Goal: Task Accomplishment & Management: Use online tool/utility

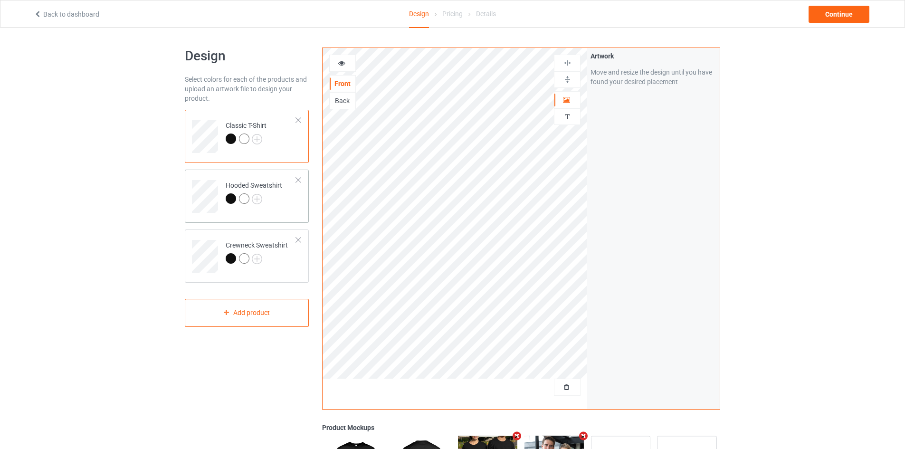
click at [279, 203] on div at bounding box center [254, 199] width 57 height 13
click at [273, 272] on td "Crewneck Sweatshirt" at bounding box center [260, 252] width 81 height 39
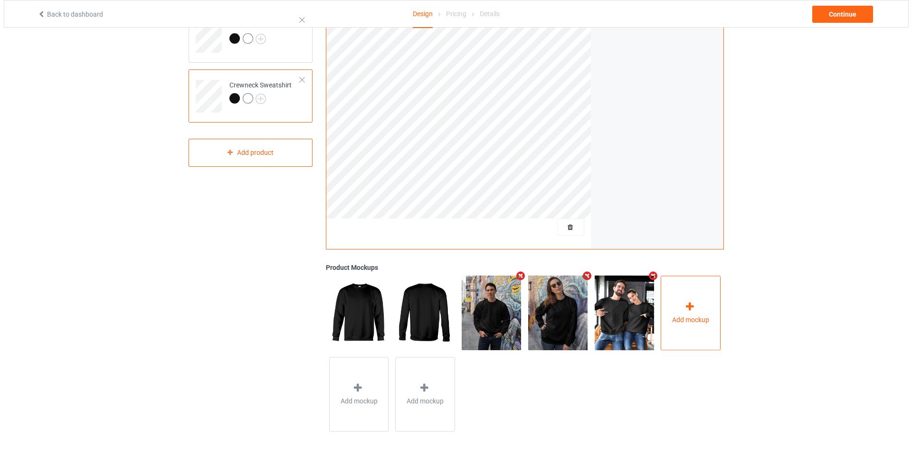
scroll to position [167, 0]
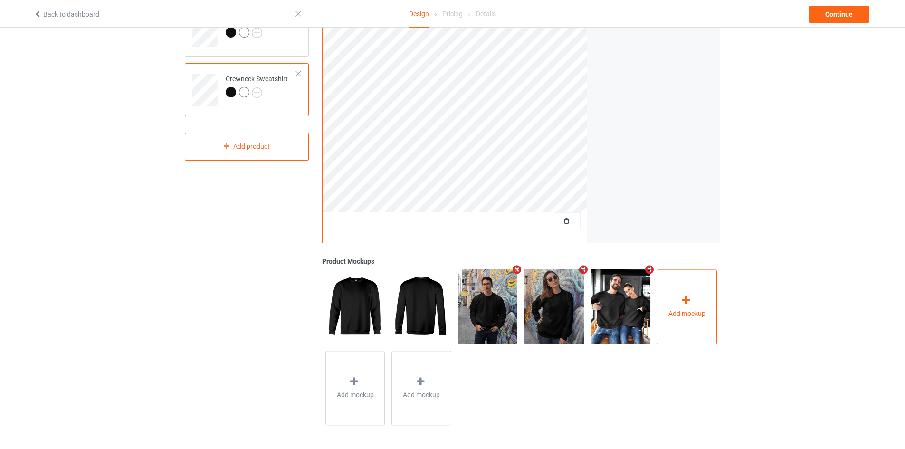
click at [671, 309] on span "Add mockup" at bounding box center [686, 314] width 37 height 10
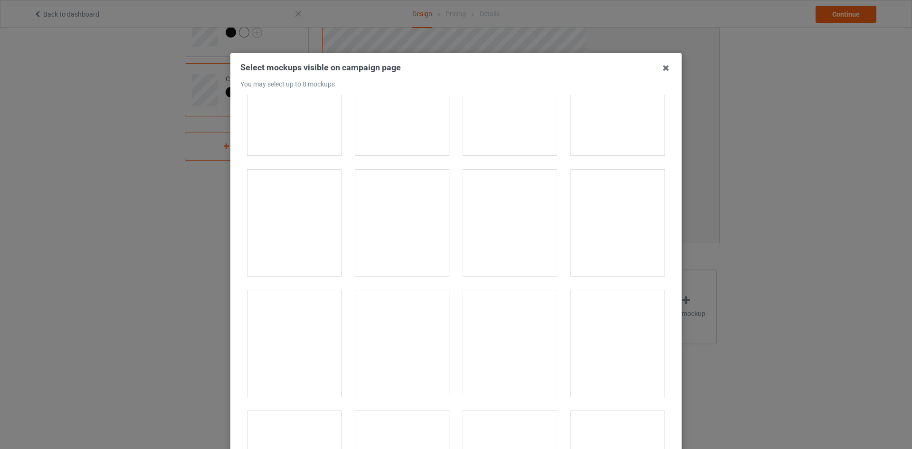
scroll to position [2946, 0]
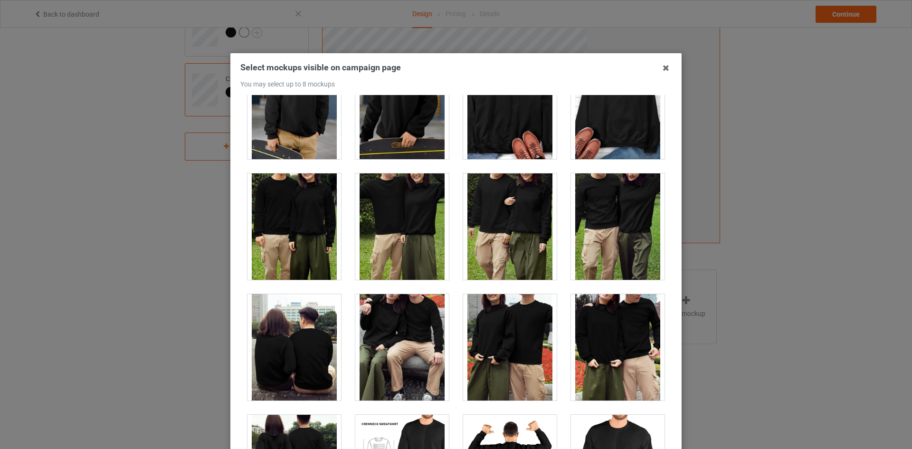
click at [296, 235] on div at bounding box center [295, 226] width 94 height 106
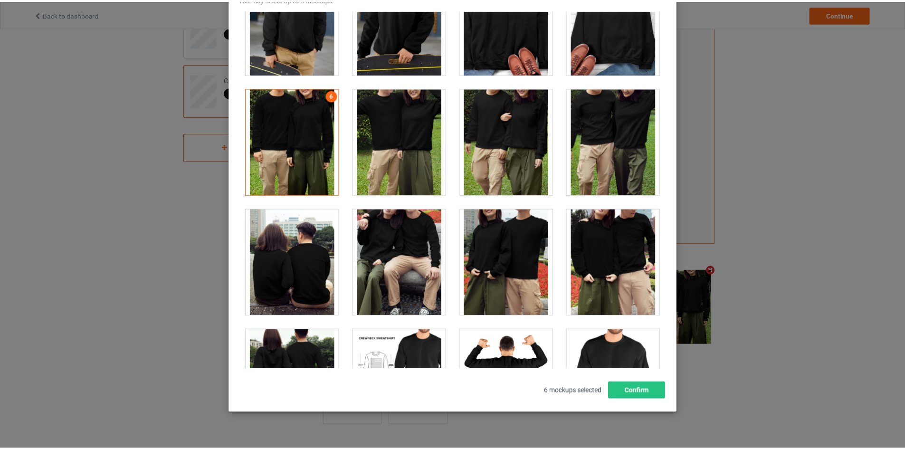
scroll to position [102, 0]
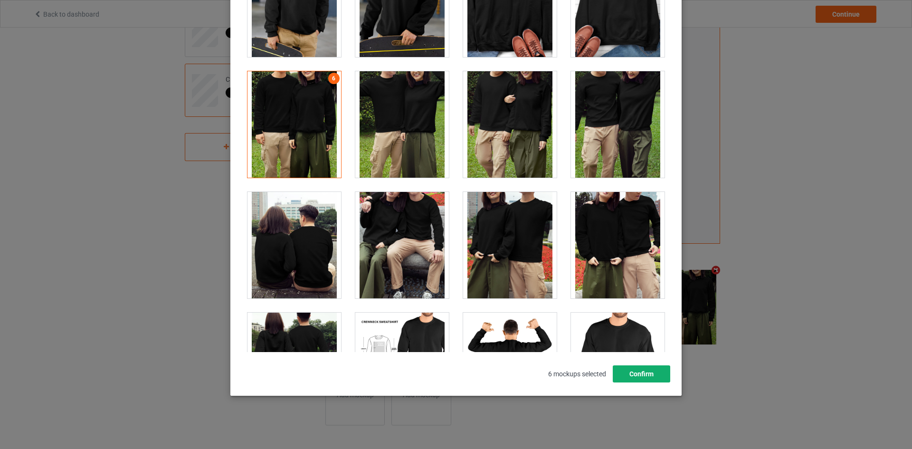
click at [652, 378] on button "Confirm" at bounding box center [641, 373] width 57 height 17
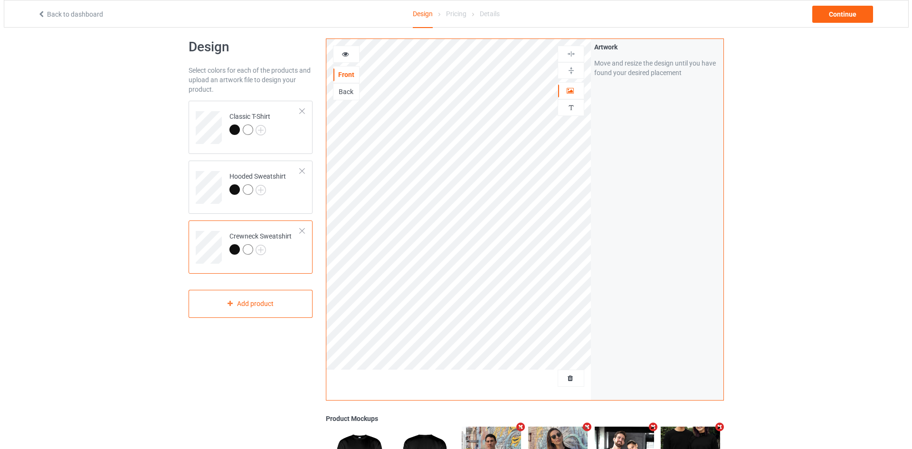
scroll to position [0, 0]
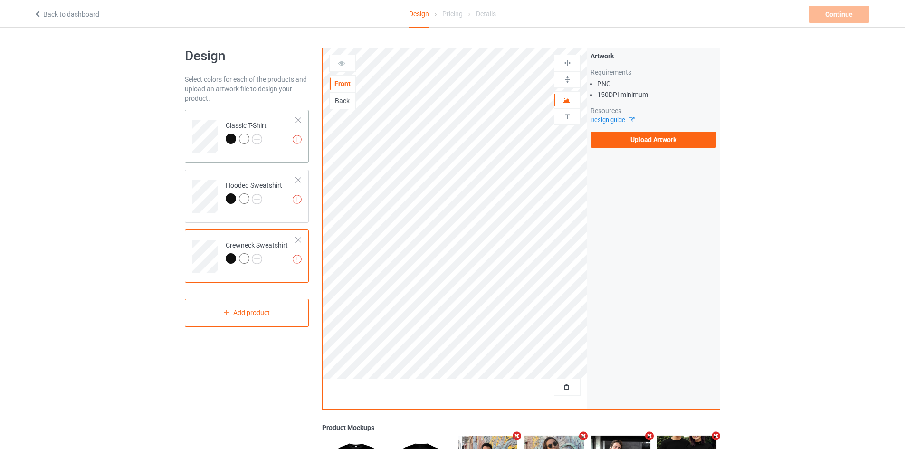
click at [267, 151] on td "Missing artworks Classic T-Shirt" at bounding box center [260, 133] width 81 height 39
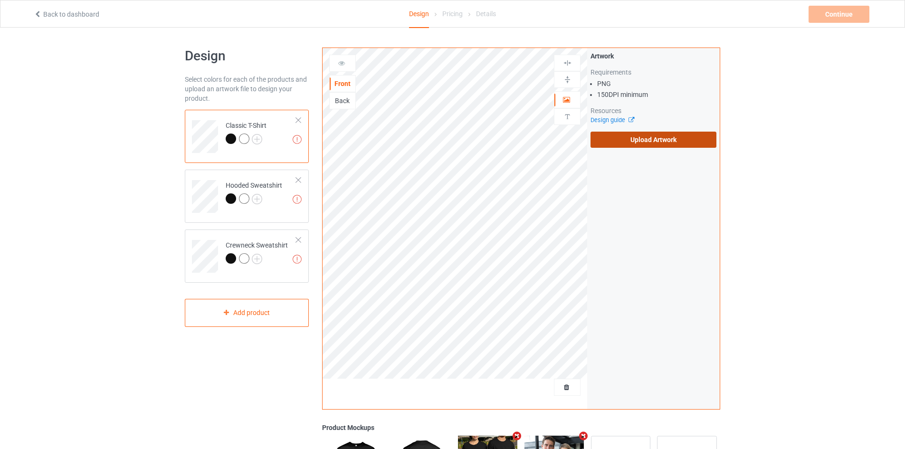
click at [639, 139] on label "Upload Artwork" at bounding box center [654, 140] width 126 height 16
click at [0, 0] on input "Upload Artwork" at bounding box center [0, 0] width 0 height 0
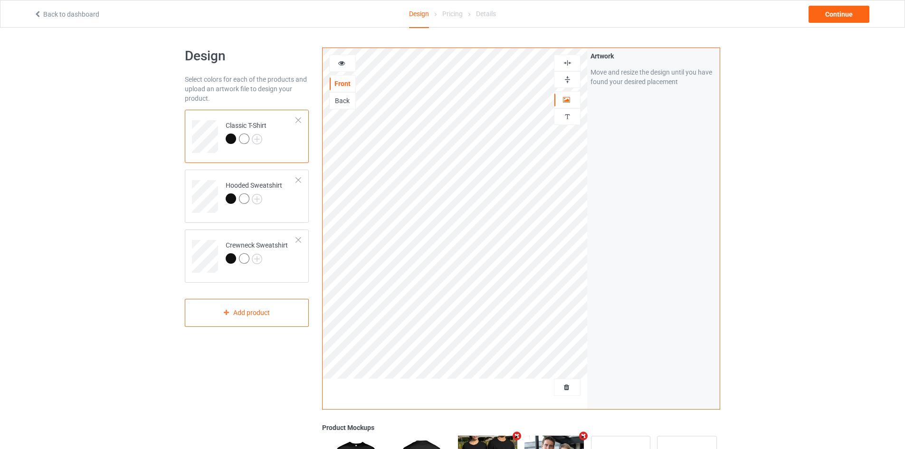
click at [566, 65] on img at bounding box center [567, 62] width 9 height 9
click at [568, 58] on img at bounding box center [567, 62] width 9 height 9
click at [832, 16] on div "Continue" at bounding box center [839, 14] width 61 height 17
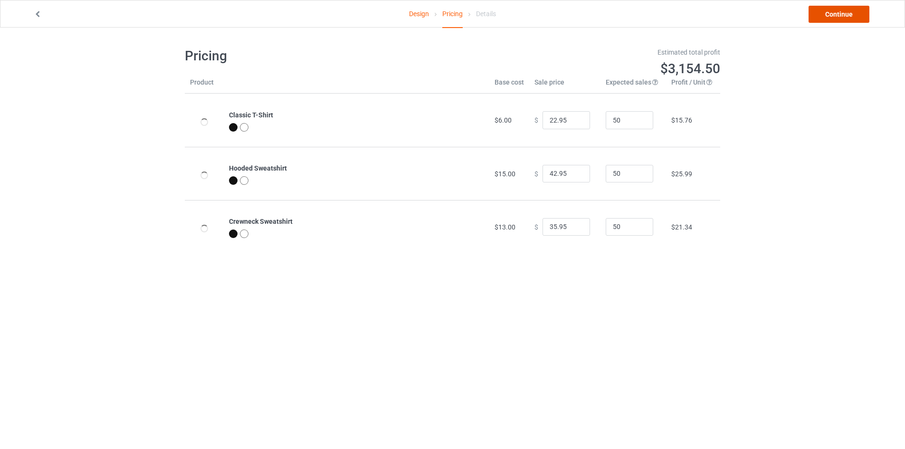
click at [832, 16] on link "Continue" at bounding box center [839, 14] width 61 height 17
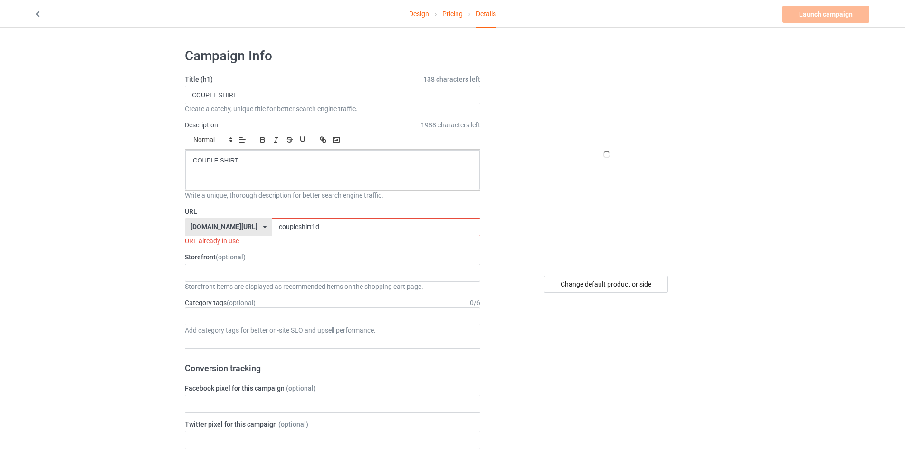
click at [284, 227] on input "coupleshirt1d" at bounding box center [376, 227] width 208 height 18
click at [314, 225] on input "coupleshirt1d" at bounding box center [376, 227] width 208 height 18
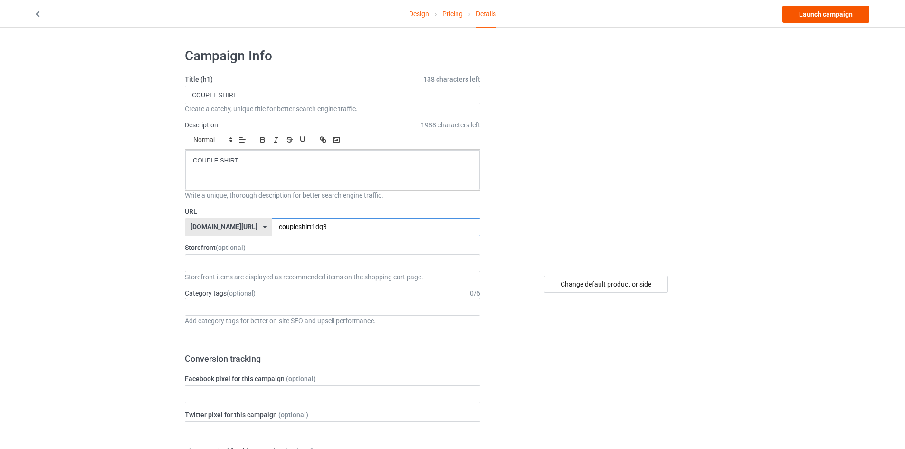
type input "coupleshirt1dq3"
click at [820, 18] on link "Launch campaign" at bounding box center [826, 14] width 87 height 17
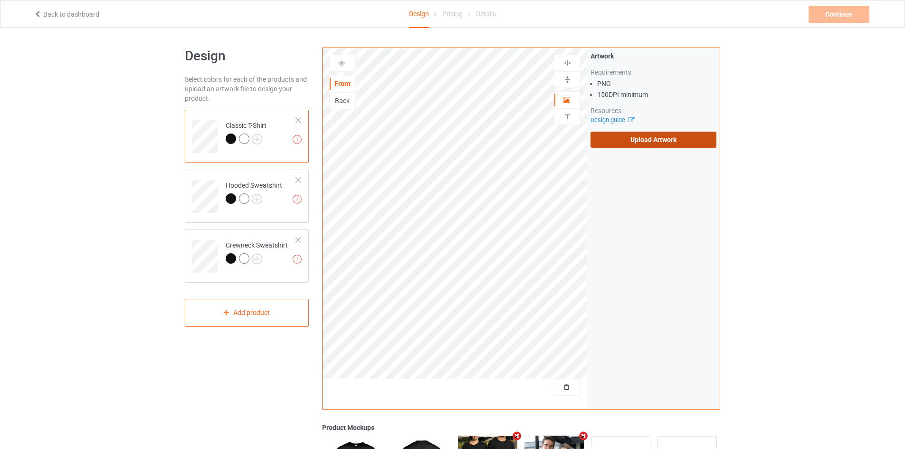
click at [644, 134] on label "Upload Artwork" at bounding box center [654, 140] width 126 height 16
click at [0, 0] on input "Upload Artwork" at bounding box center [0, 0] width 0 height 0
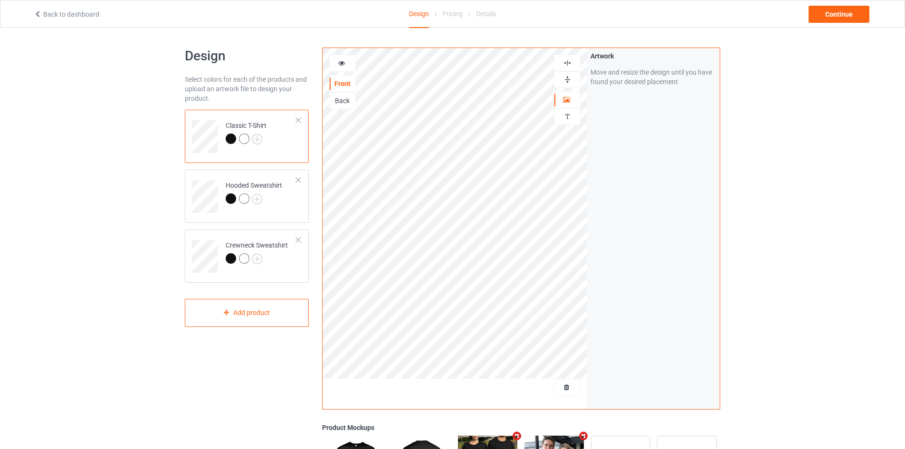
click at [567, 63] on img at bounding box center [567, 62] width 9 height 9
click at [570, 63] on img at bounding box center [567, 62] width 9 height 9
click at [568, 59] on img at bounding box center [567, 62] width 9 height 9
click at [837, 15] on div "Continue" at bounding box center [839, 14] width 61 height 17
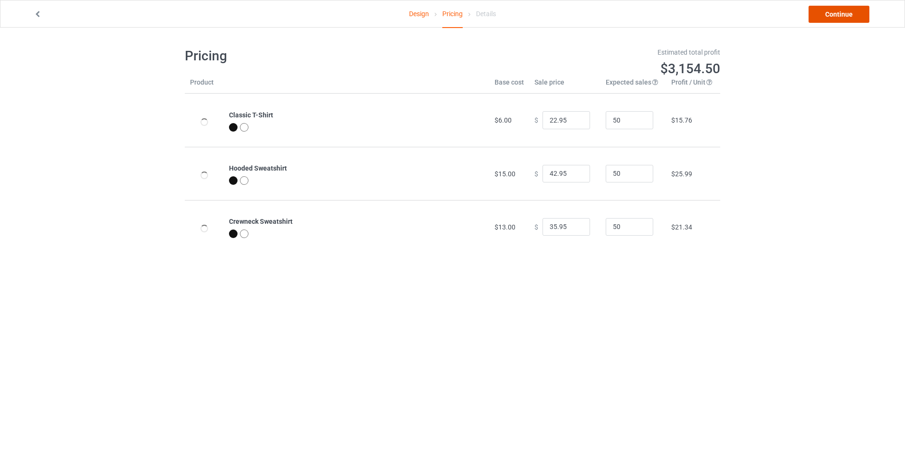
click at [837, 15] on link "Continue" at bounding box center [839, 14] width 61 height 17
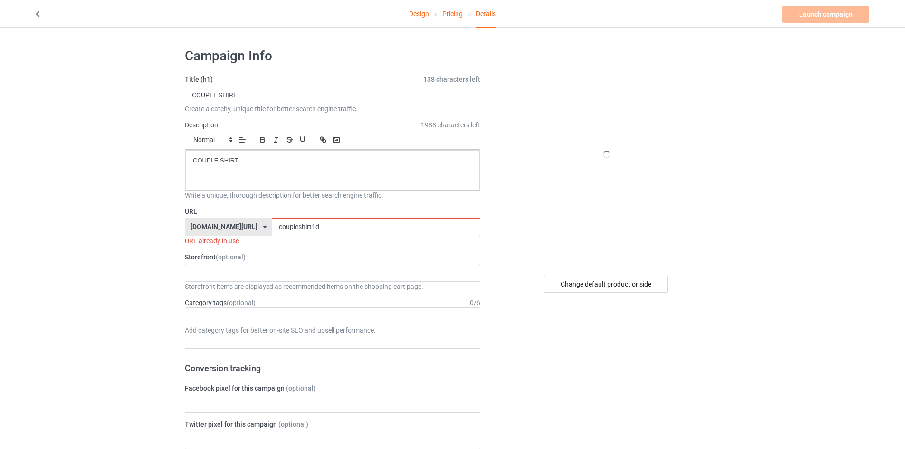
click at [457, 12] on link "Pricing" at bounding box center [452, 13] width 20 height 27
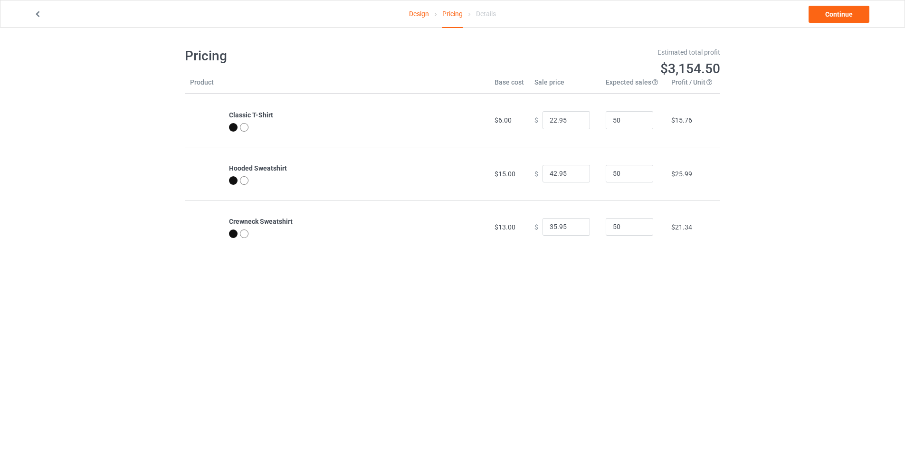
click at [420, 13] on link "Design" at bounding box center [419, 13] width 20 height 27
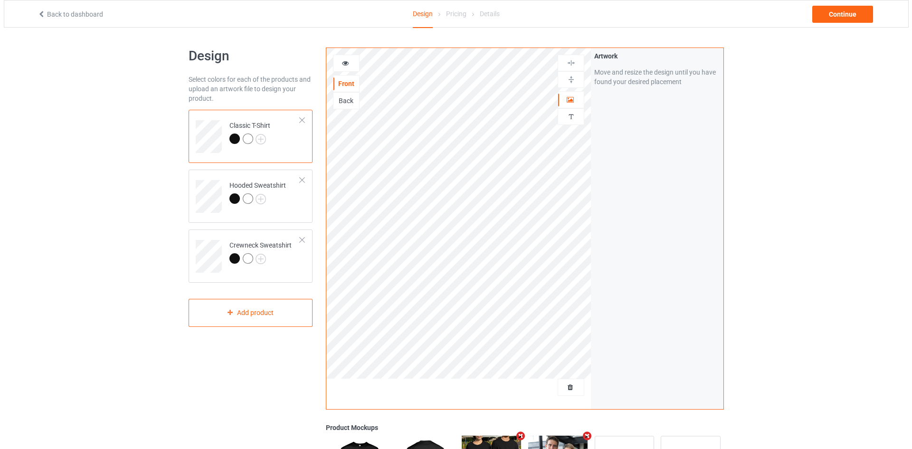
scroll to position [167, 0]
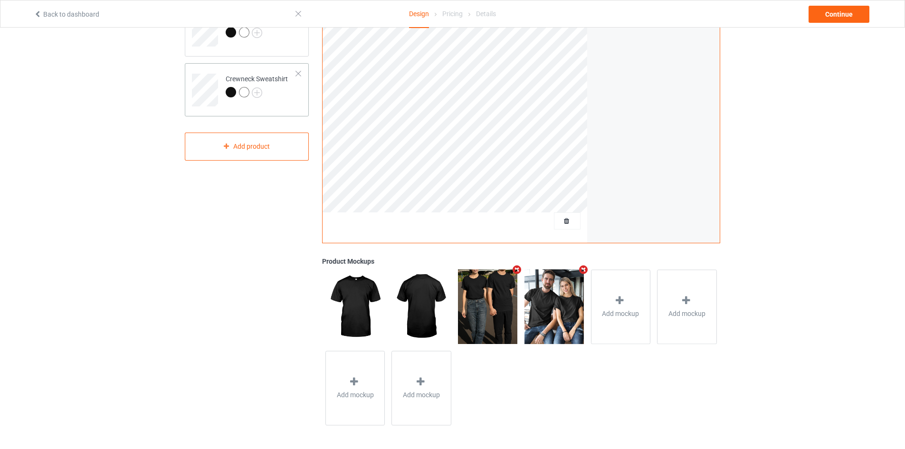
drag, startPoint x: 286, startPoint y: 106, endPoint x: 310, endPoint y: 123, distance: 29.0
click at [286, 106] on div "Crewneck Sweatshirt" at bounding box center [247, 89] width 124 height 53
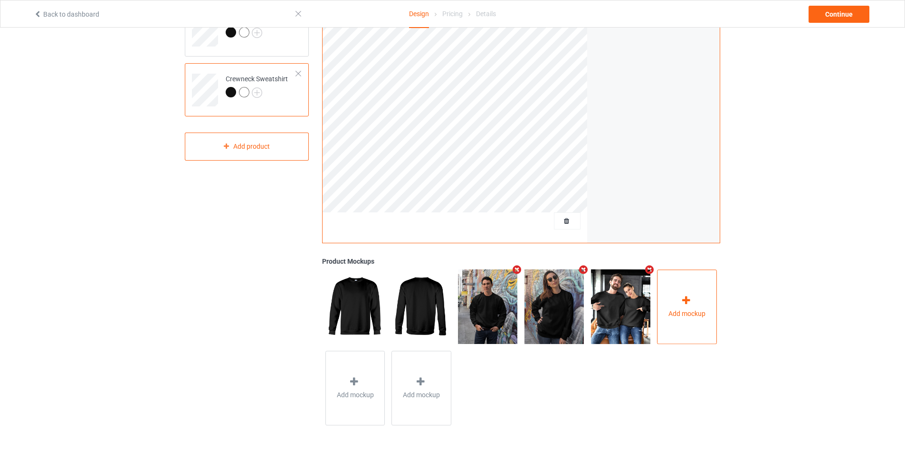
click at [695, 327] on div "Add mockup" at bounding box center [687, 306] width 60 height 75
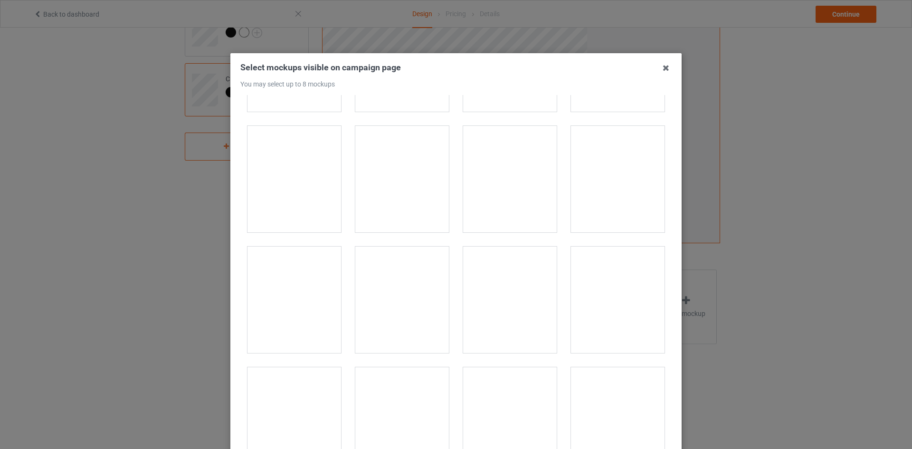
scroll to position [2946, 0]
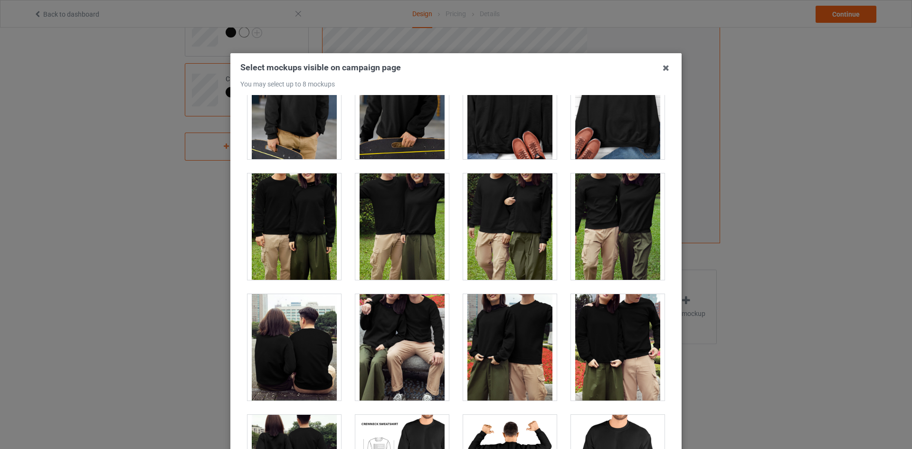
click at [287, 211] on div at bounding box center [295, 226] width 94 height 106
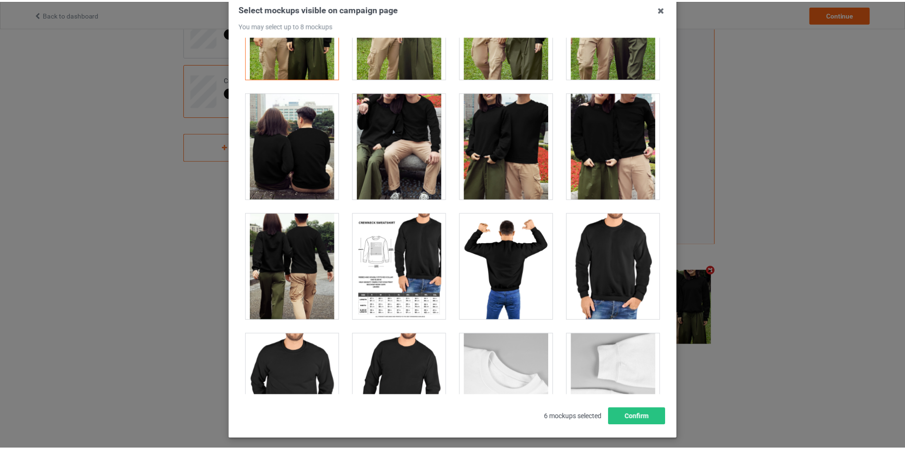
scroll to position [102, 0]
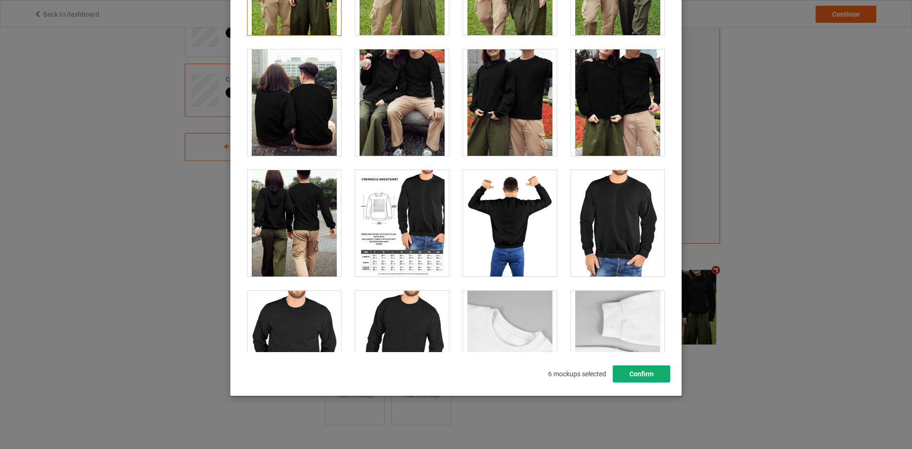
click at [650, 372] on button "Confirm" at bounding box center [641, 373] width 57 height 17
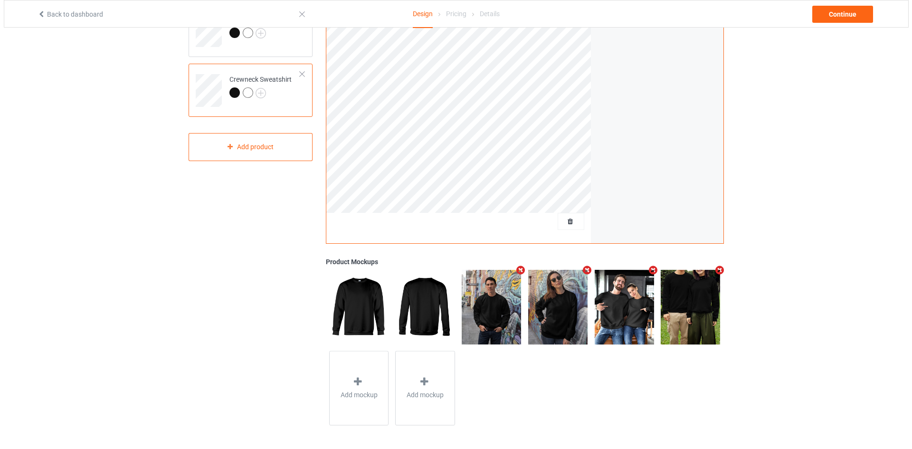
scroll to position [0, 0]
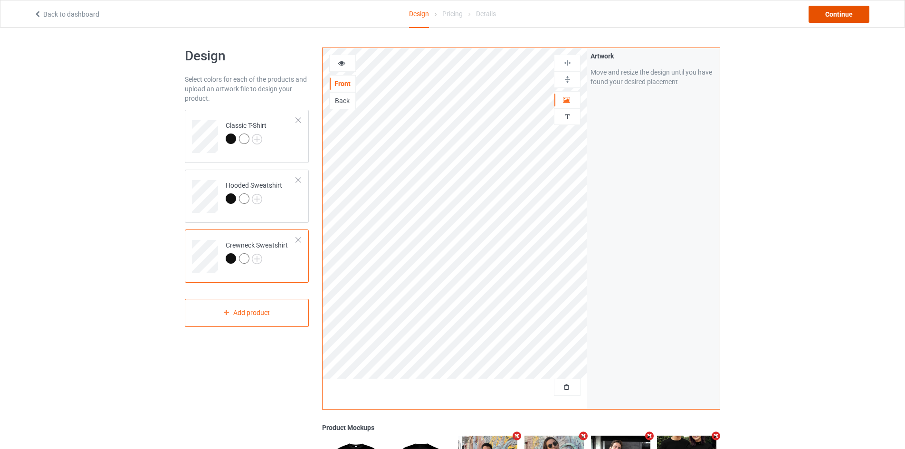
click at [826, 16] on div "Continue" at bounding box center [839, 14] width 61 height 17
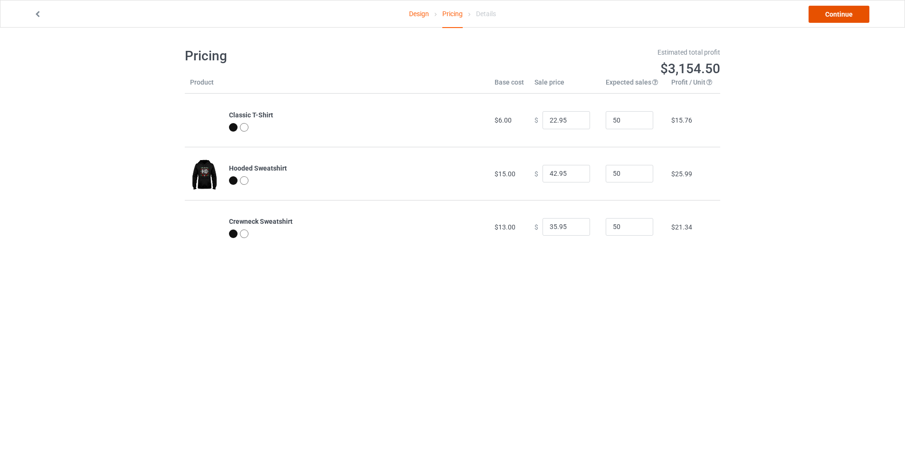
click at [829, 15] on link "Continue" at bounding box center [839, 14] width 61 height 17
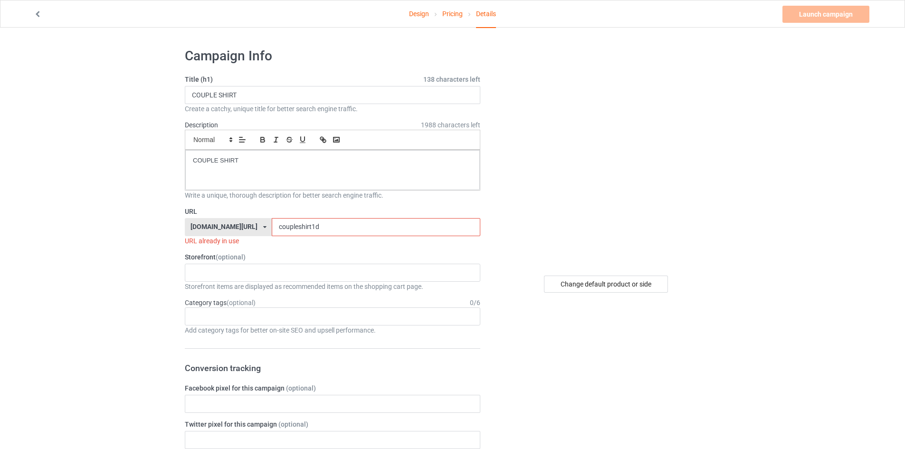
click at [308, 220] on input "coupleshirt1d" at bounding box center [376, 227] width 208 height 18
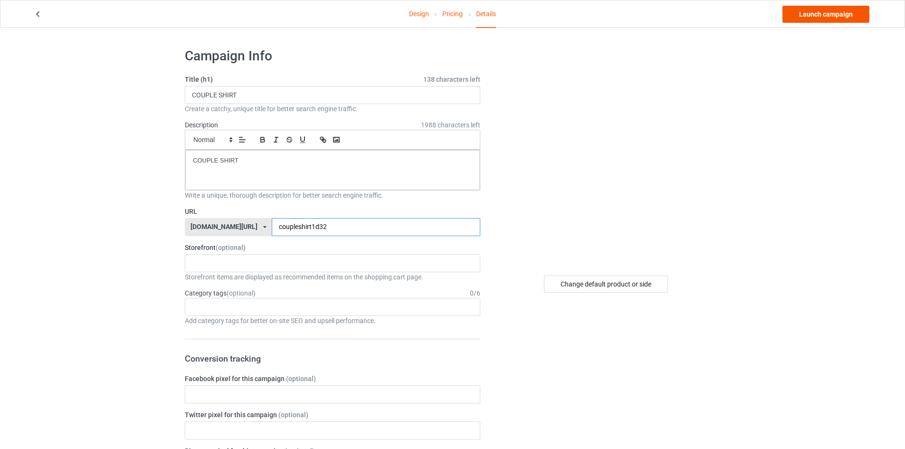
type input "coupleshirt1d32"
click at [832, 13] on link "Launch campaign" at bounding box center [826, 14] width 87 height 17
